Goal: Find specific page/section: Find specific page/section

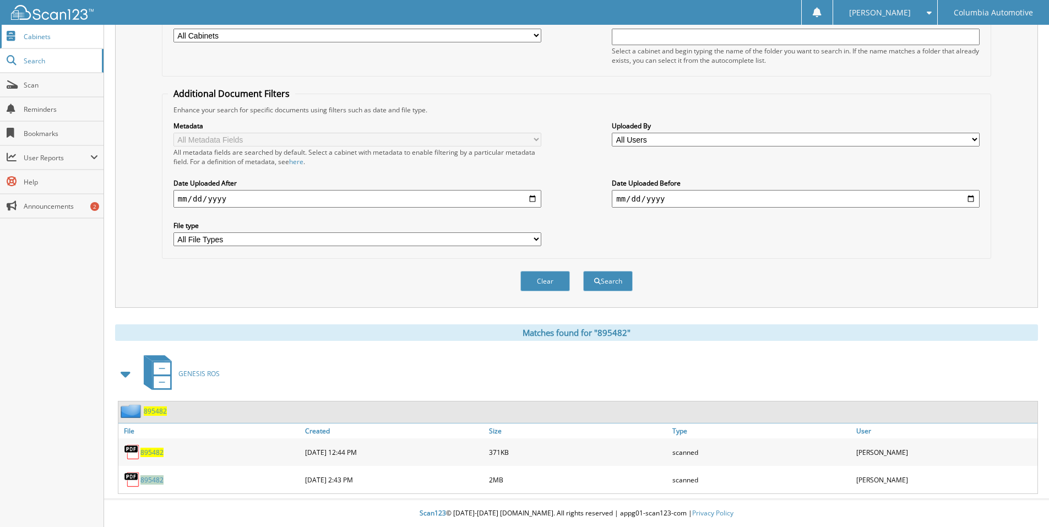
click at [46, 32] on span "Cabinets" at bounding box center [61, 36] width 74 height 9
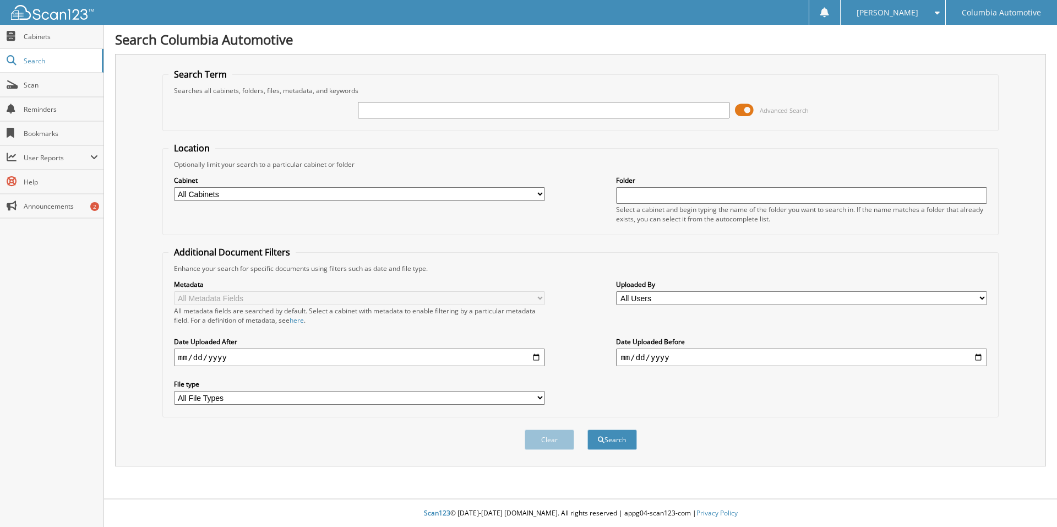
click at [420, 102] on input "text" at bounding box center [543, 110] width 371 height 17
type input "896929"
click at [587, 429] on button "Search" at bounding box center [612, 439] width 50 height 20
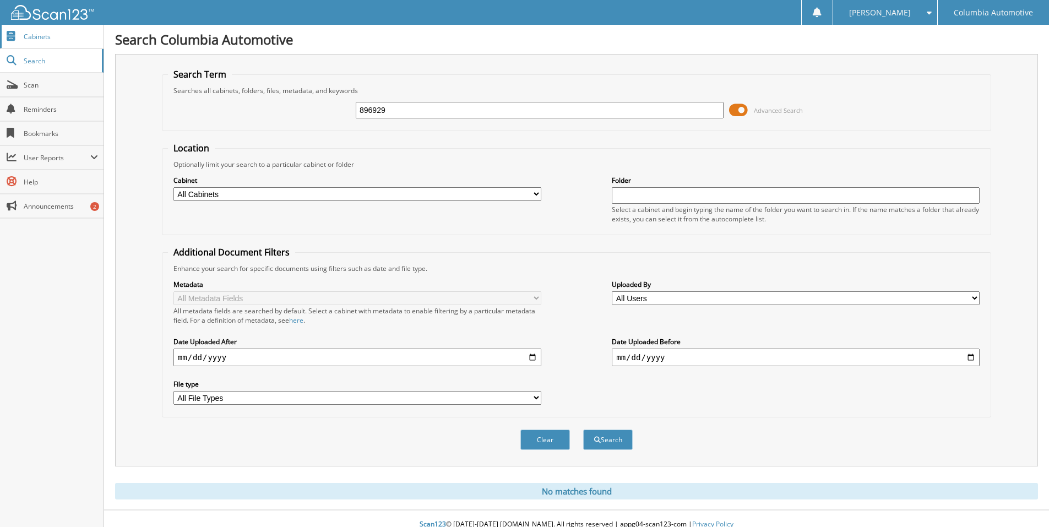
click at [43, 36] on span "Cabinets" at bounding box center [61, 36] width 74 height 9
